Goal: Task Accomplishment & Management: Use online tool/utility

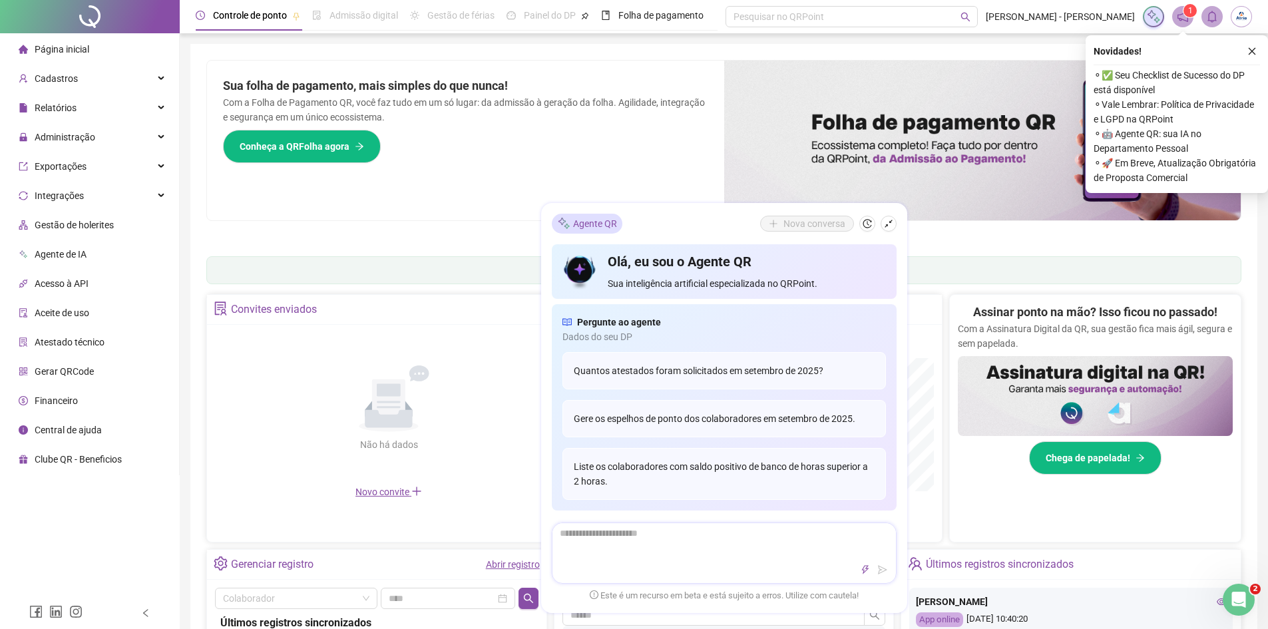
scroll to position [133, 0]
click at [64, 136] on span "Administração" at bounding box center [65, 137] width 61 height 11
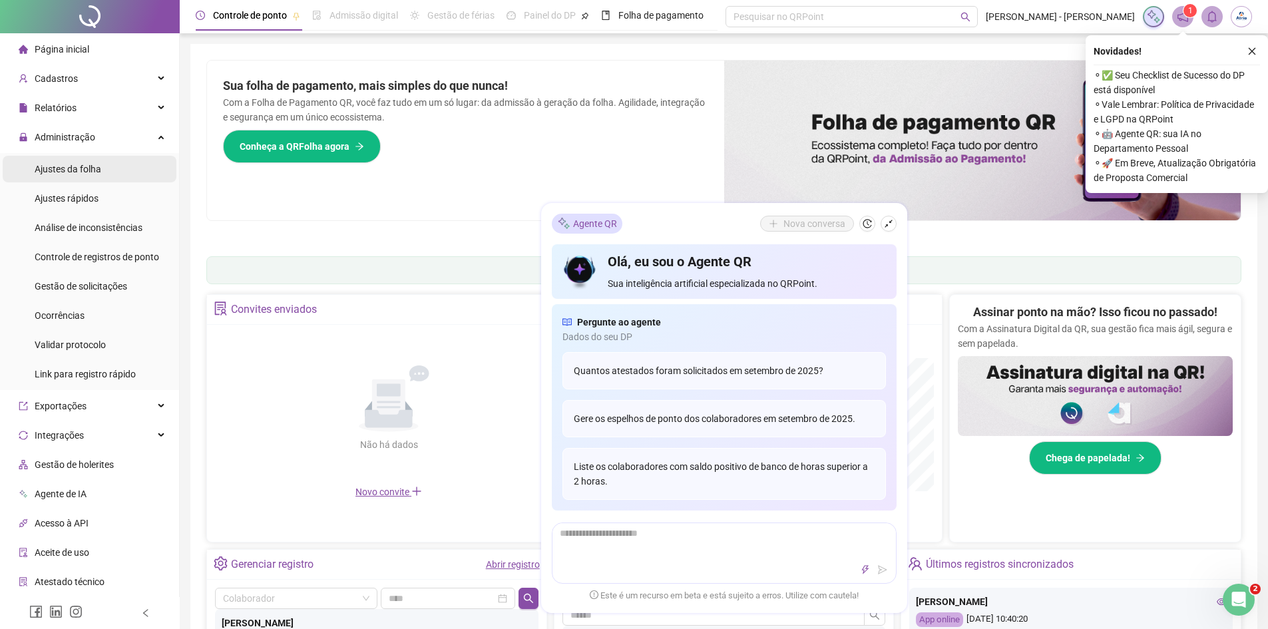
click at [66, 172] on span "Ajustes da folha" at bounding box center [68, 169] width 67 height 11
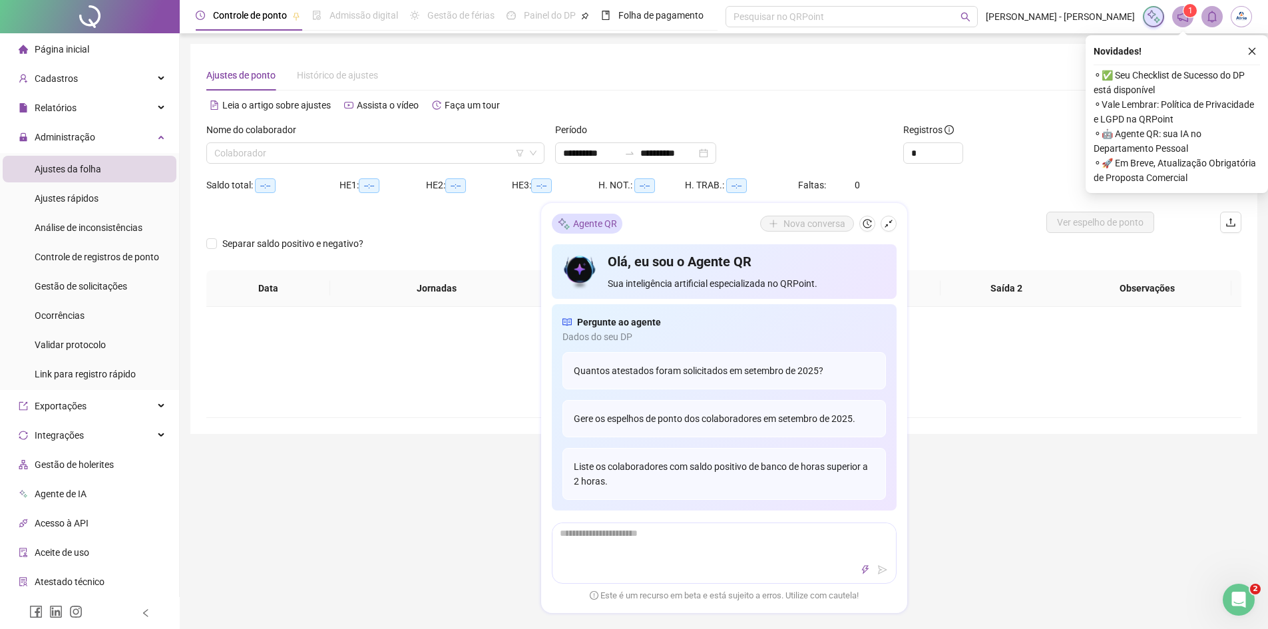
type input "**********"
click at [261, 150] on input "search" at bounding box center [369, 153] width 310 height 20
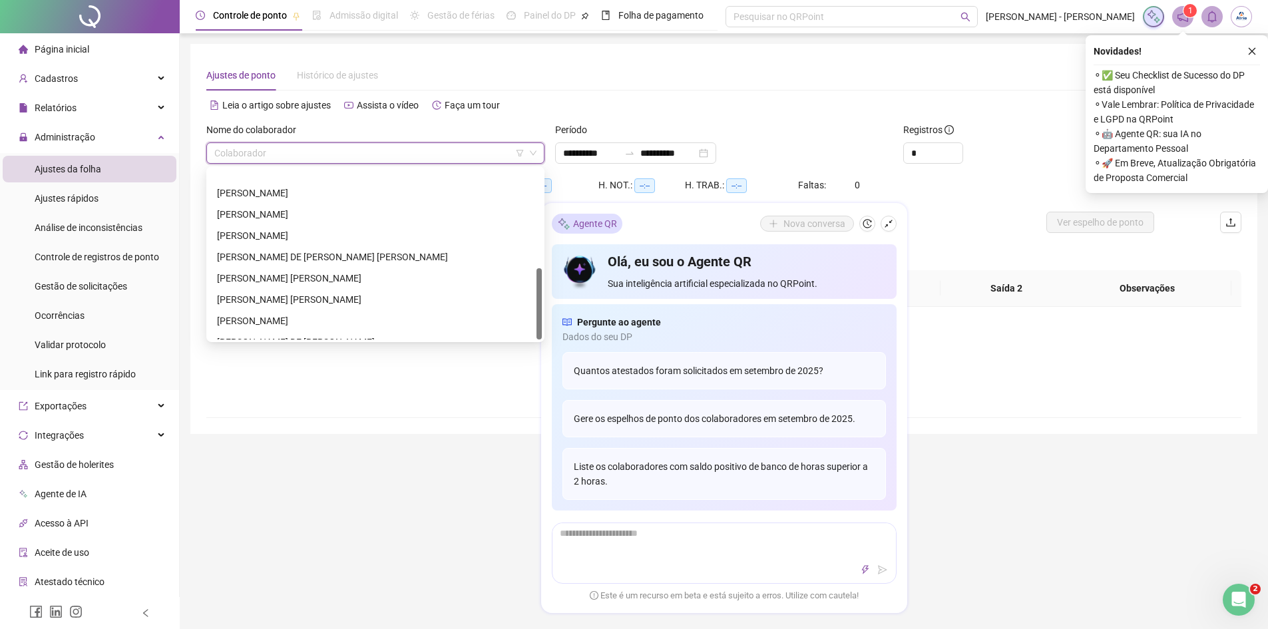
scroll to position [234, 0]
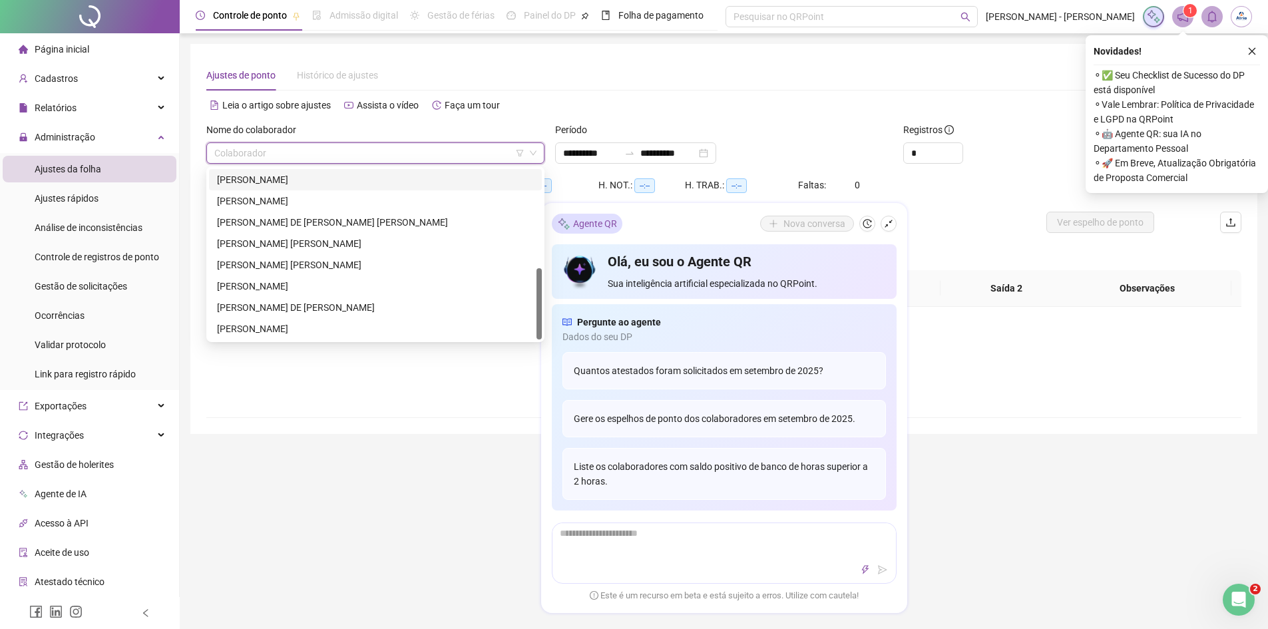
click at [244, 184] on div "[PERSON_NAME]" at bounding box center [375, 179] width 317 height 15
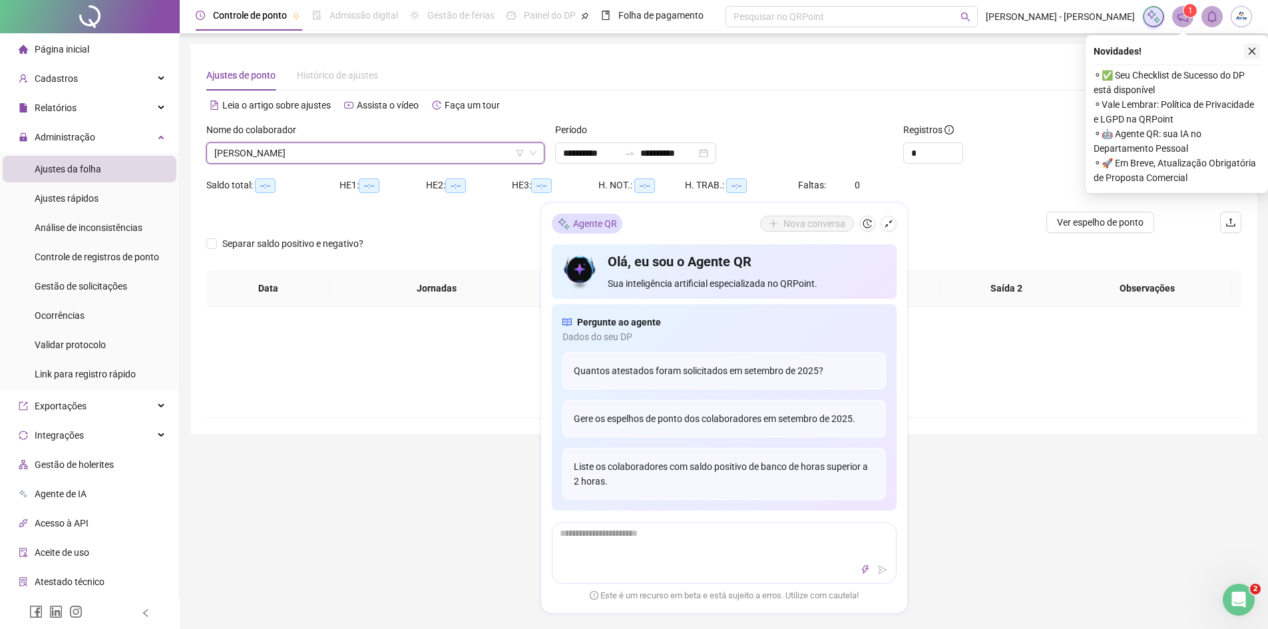
click at [1250, 51] on icon "close" at bounding box center [1252, 51] width 9 height 9
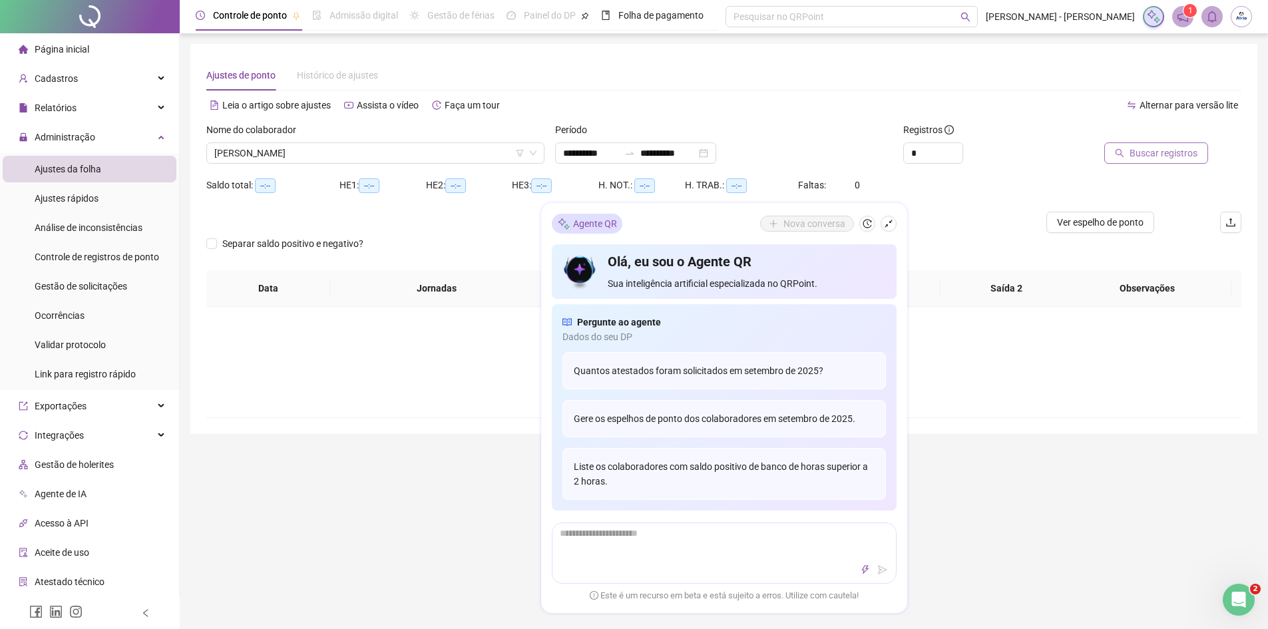
click at [1176, 156] on span "Buscar registros" at bounding box center [1164, 153] width 68 height 15
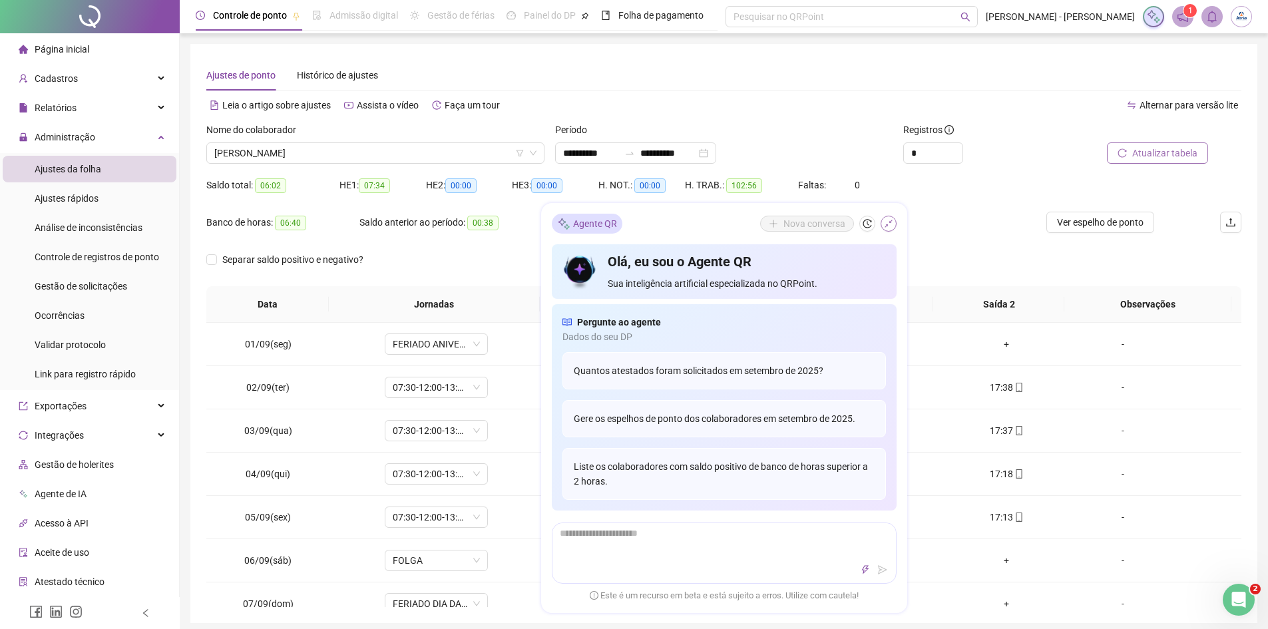
click at [886, 228] on button "button" at bounding box center [889, 224] width 16 height 16
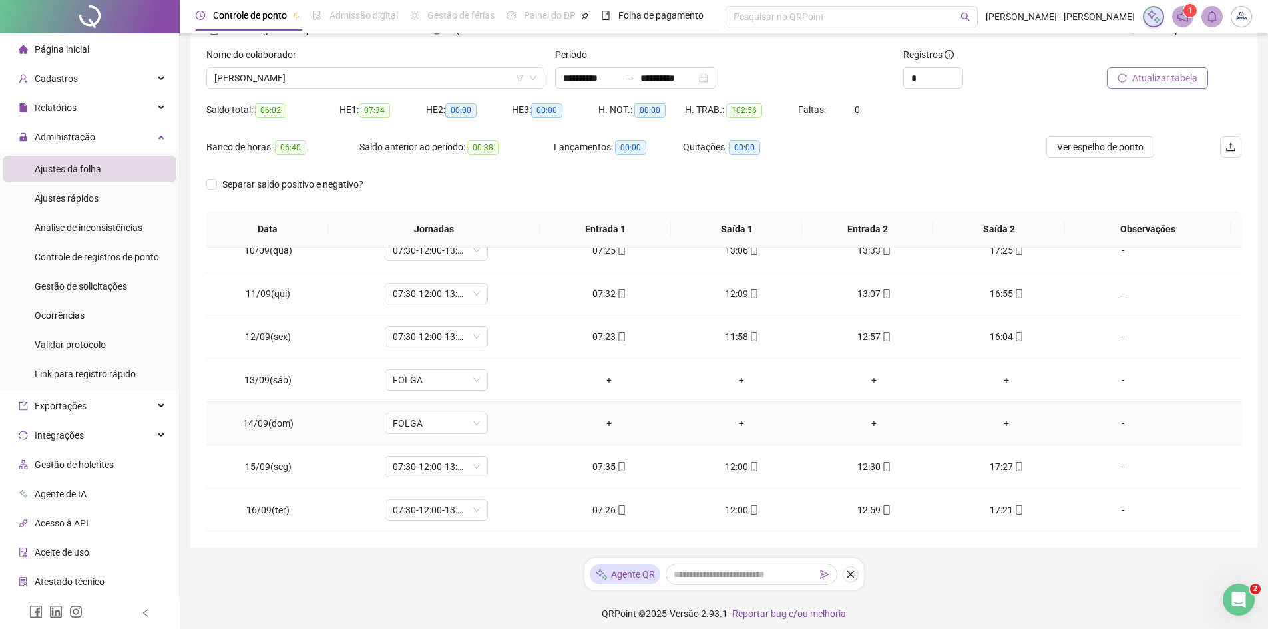
scroll to position [83, 0]
